Goal: Transaction & Acquisition: Purchase product/service

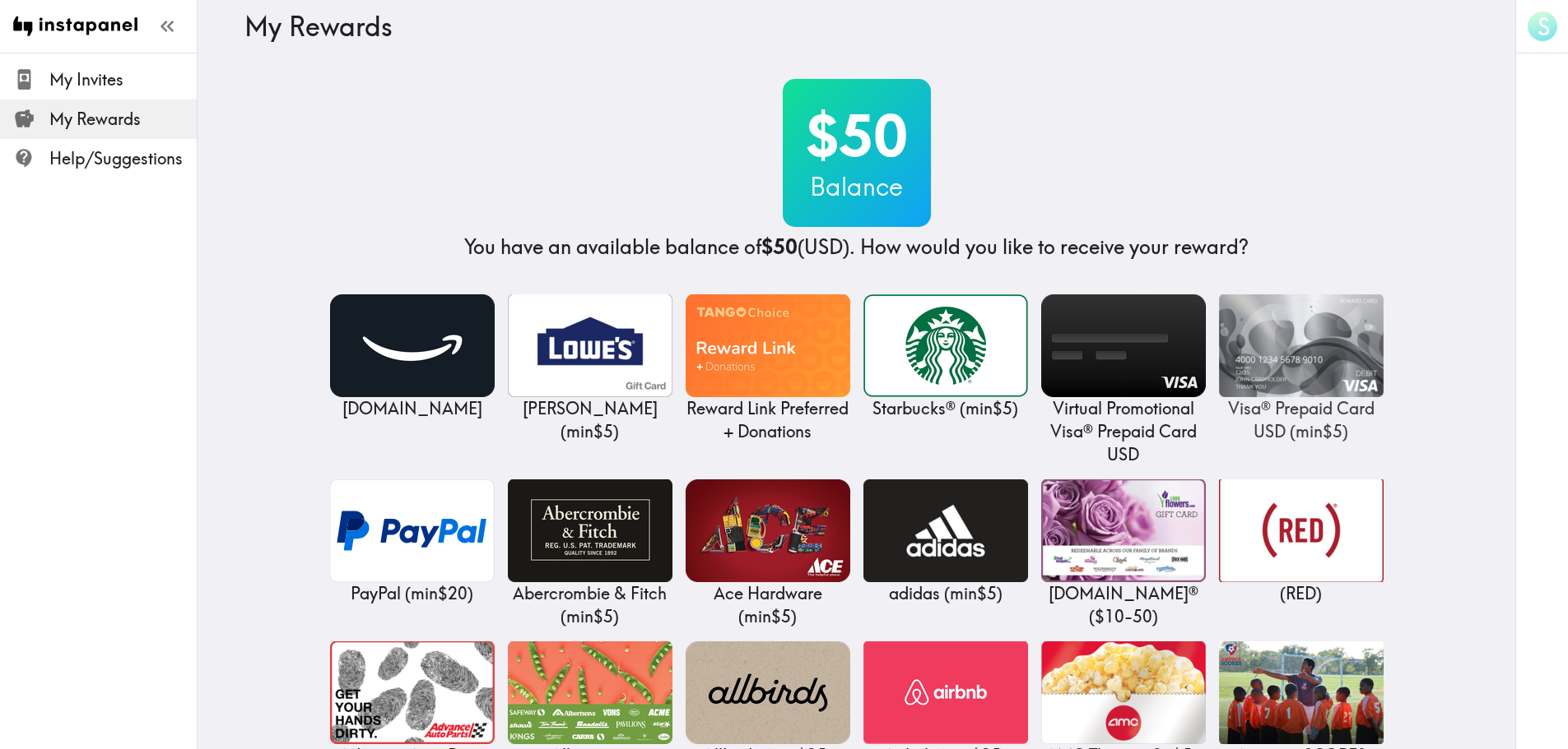
click at [1311, 340] on img at bounding box center [1301, 346] width 165 height 103
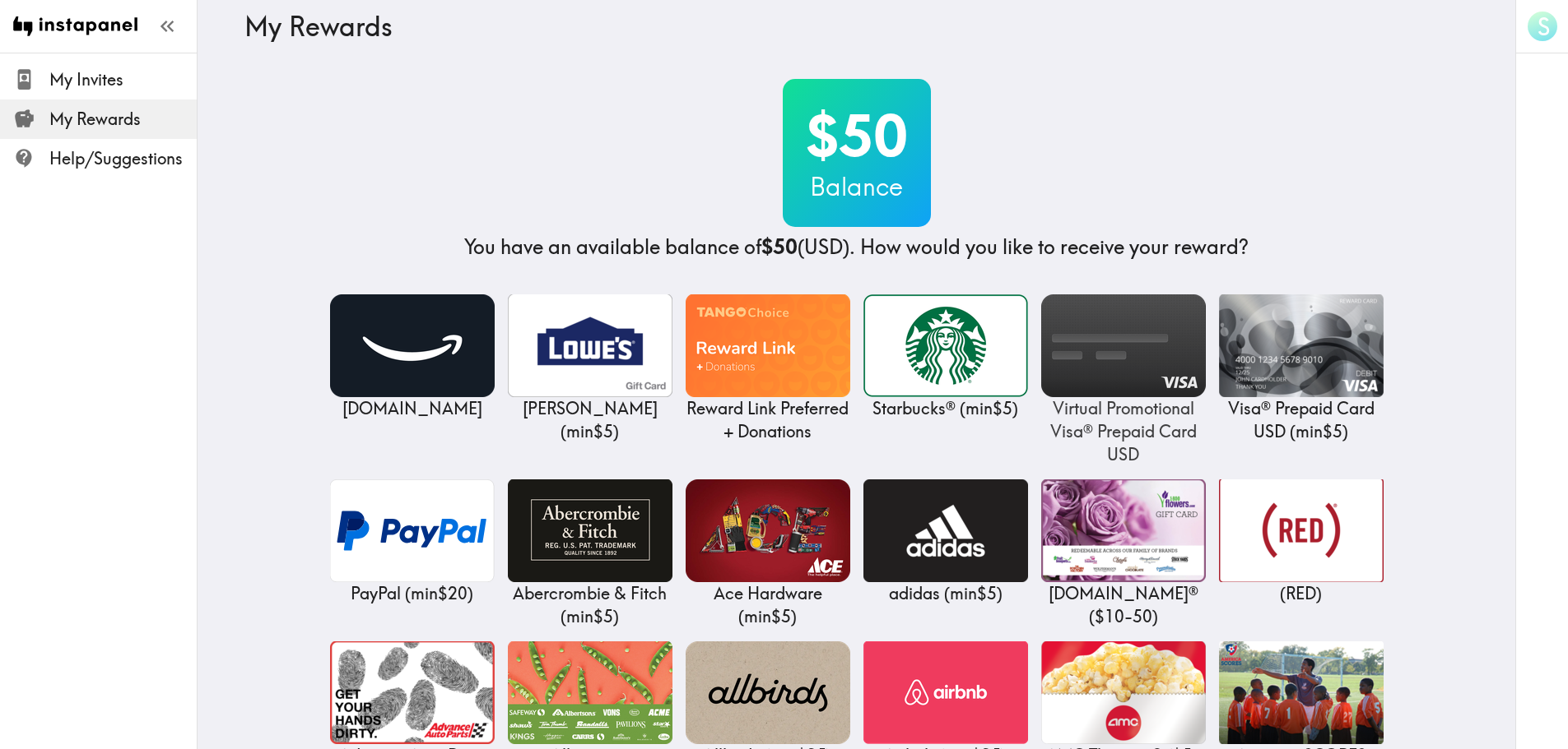
click at [1162, 319] on img at bounding box center [1123, 346] width 165 height 103
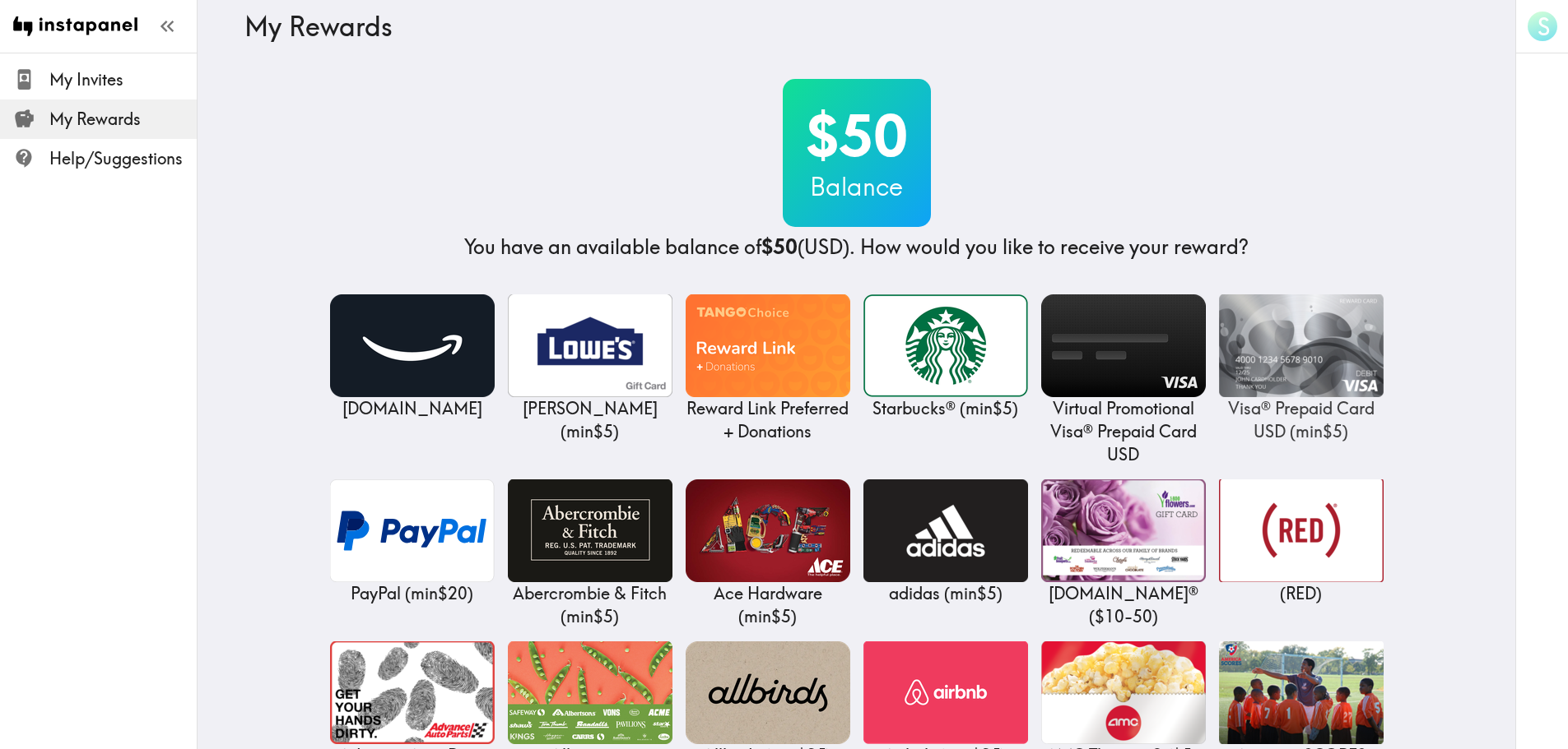
click at [1319, 368] on img at bounding box center [1301, 346] width 165 height 103
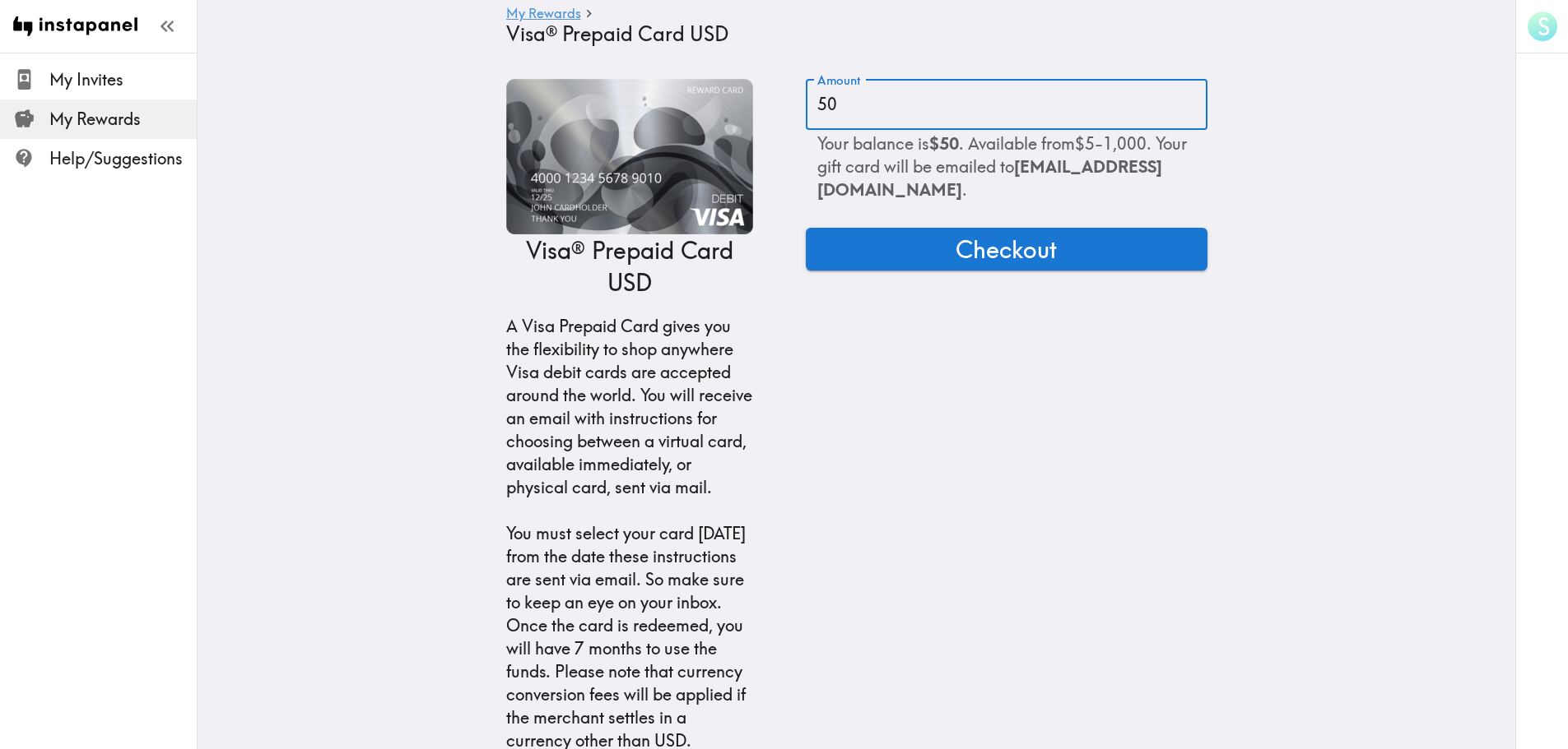
drag, startPoint x: 849, startPoint y: 110, endPoint x: 803, endPoint y: 110, distance: 46.0
click at [805, 110] on input "50" at bounding box center [1005, 104] width 401 height 51
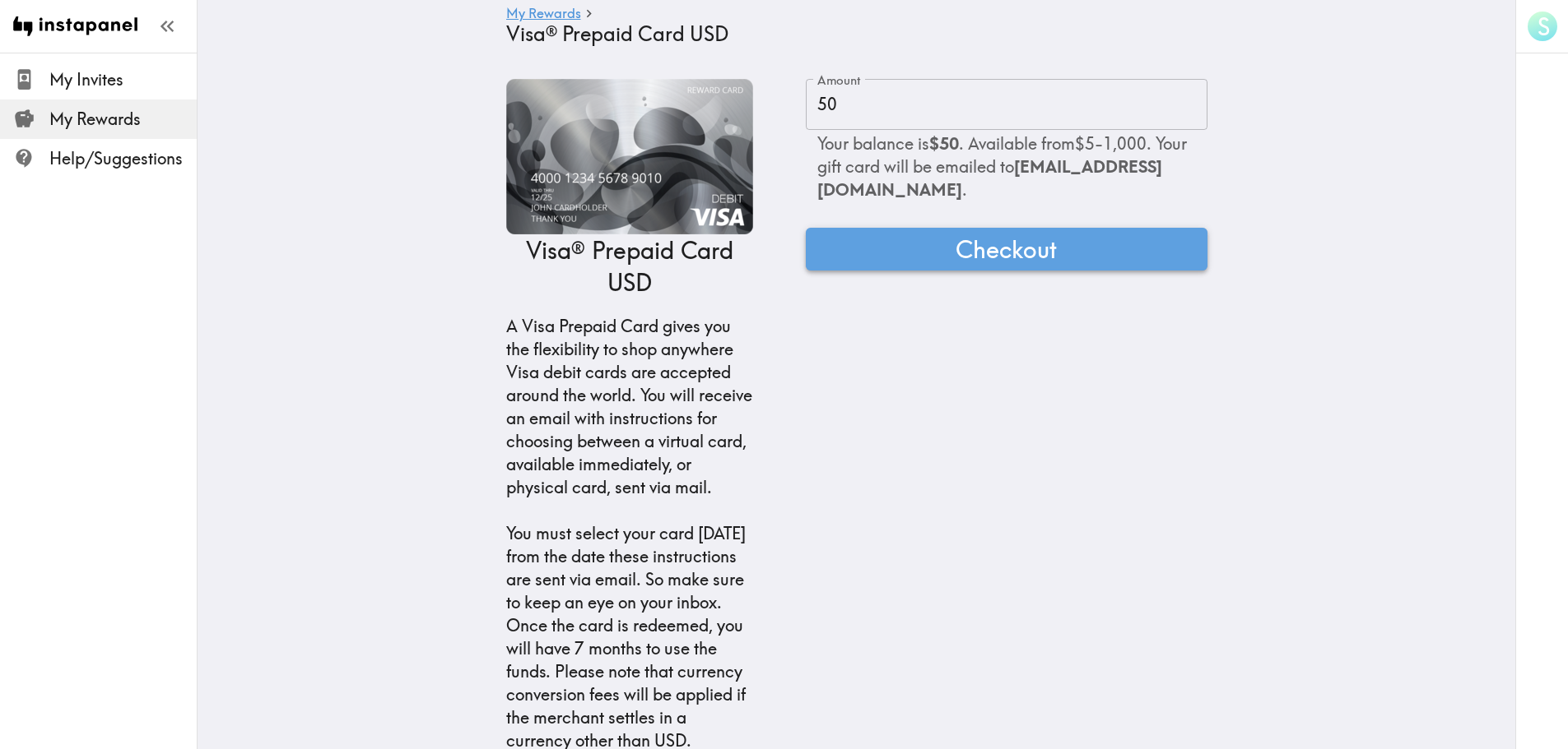
click at [1035, 263] on span "Checkout" at bounding box center [1005, 249] width 101 height 33
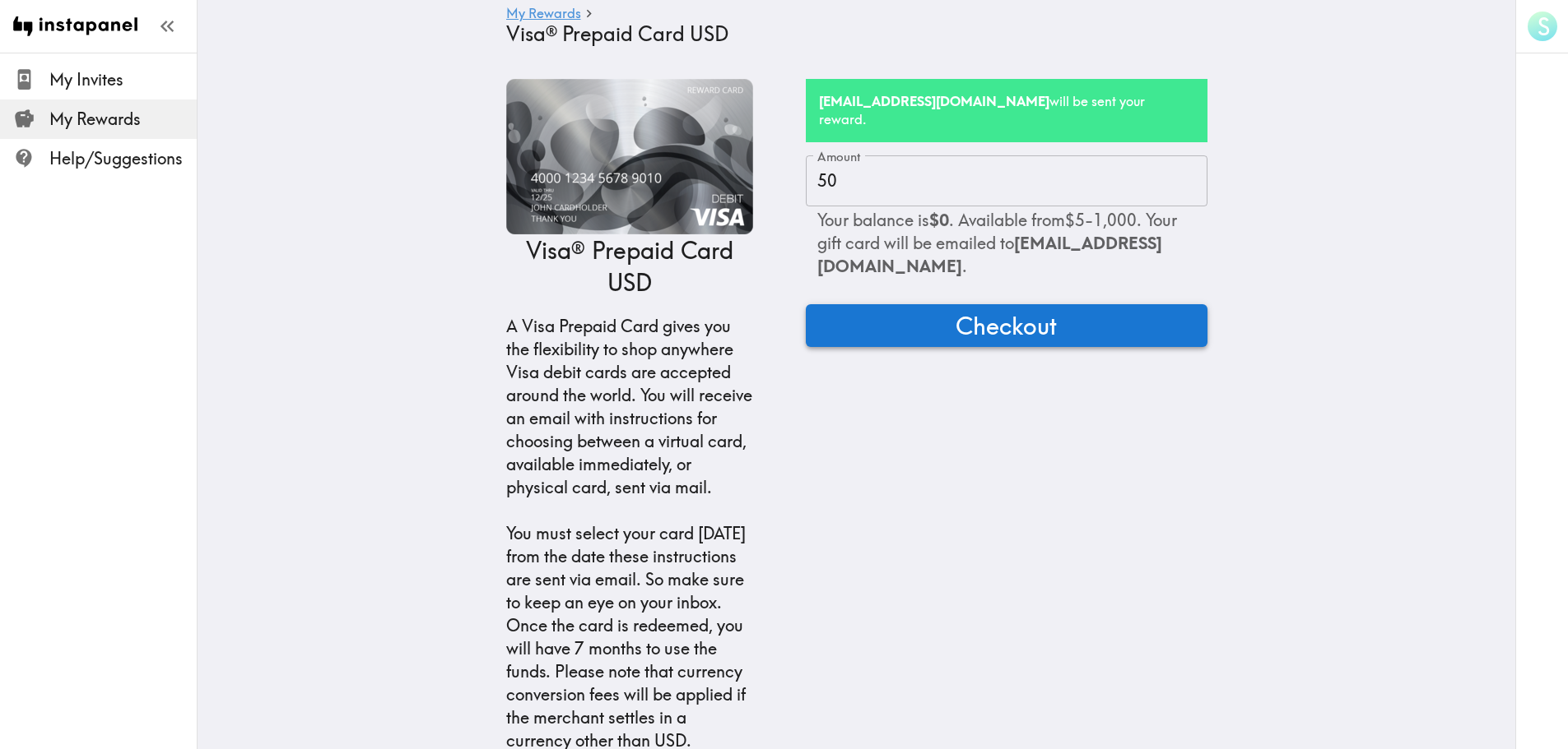
click at [1008, 317] on span "Checkout" at bounding box center [1005, 325] width 101 height 33
